Goal: Find specific page/section: Find specific page/section

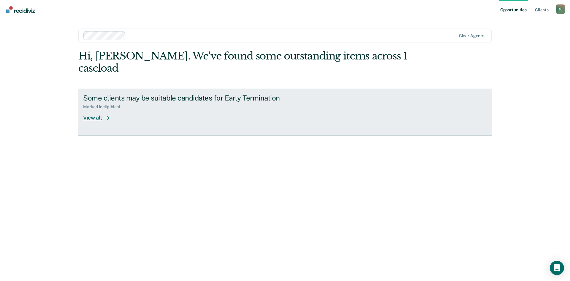
click at [92, 109] on div "View all" at bounding box center [99, 115] width 33 height 12
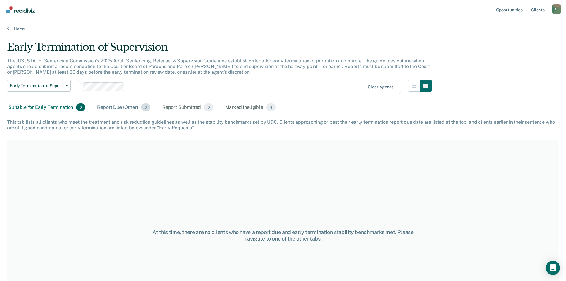
click at [116, 105] on div "Report Due (Other) 0" at bounding box center [123, 107] width 55 height 13
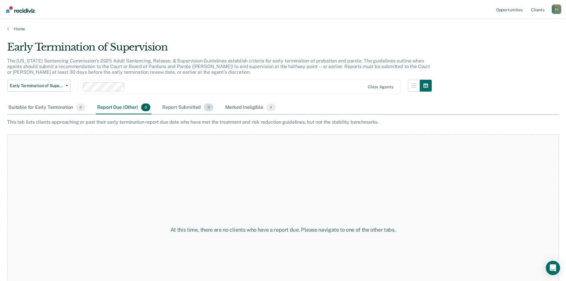
click at [192, 111] on div "Report Submitted 0" at bounding box center [187, 107] width 53 height 13
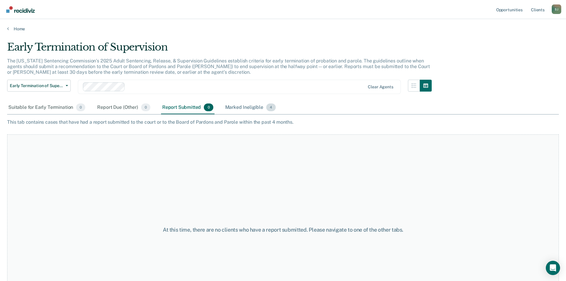
click at [247, 111] on div "Marked Ineligible 4" at bounding box center [250, 107] width 53 height 13
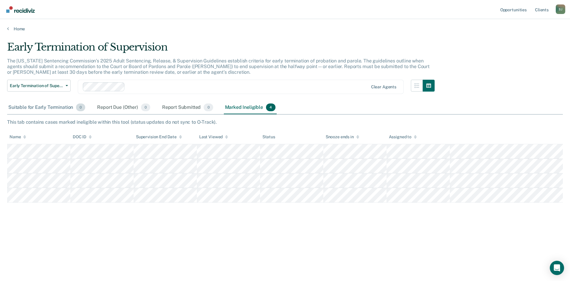
click at [32, 111] on div "Suitable for Early Termination 0" at bounding box center [46, 107] width 79 height 13
